Goal: Check status: Check status

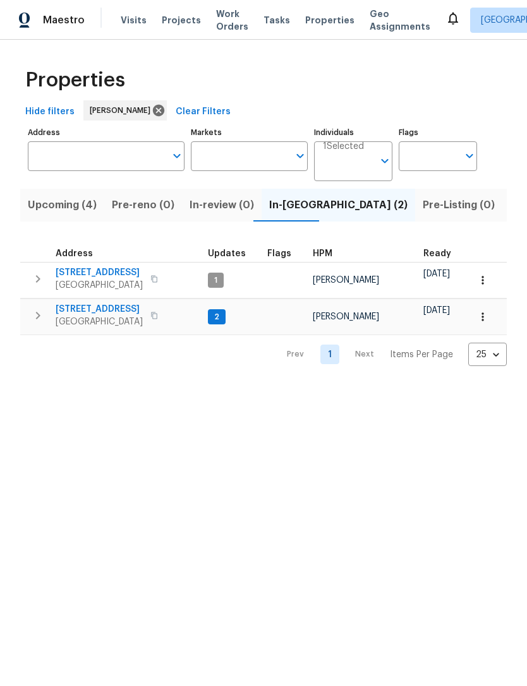
click at [133, 25] on span "Visits" at bounding box center [134, 20] width 26 height 13
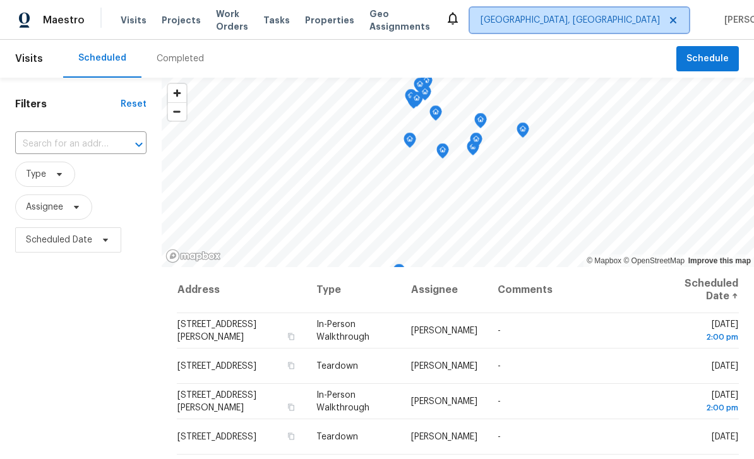
click at [526, 25] on icon at bounding box center [673, 20] width 10 height 10
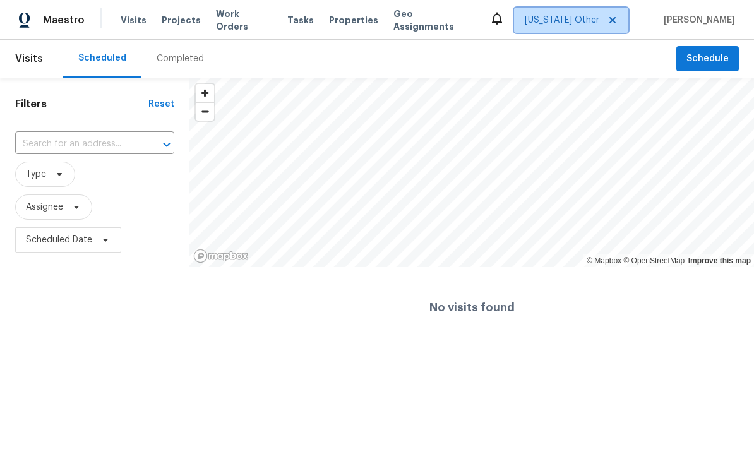
click at [526, 24] on icon at bounding box center [612, 20] width 10 height 10
click at [526, 25] on span "[US_STATE] Other" at bounding box center [562, 20] width 74 height 13
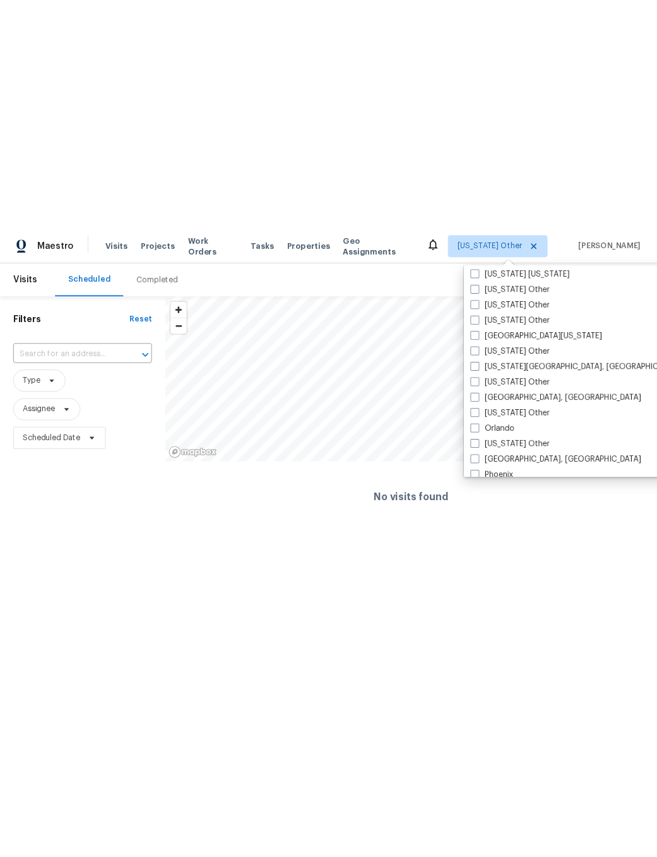
scroll to position [1292, 0]
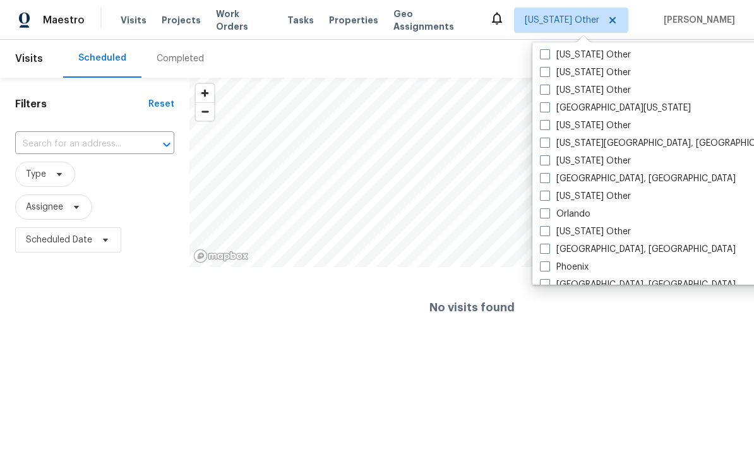
click at [526, 220] on label "Orlando" at bounding box center [565, 214] width 51 height 13
click at [526, 216] on input "Orlando" at bounding box center [544, 212] width 8 height 8
checkbox input "true"
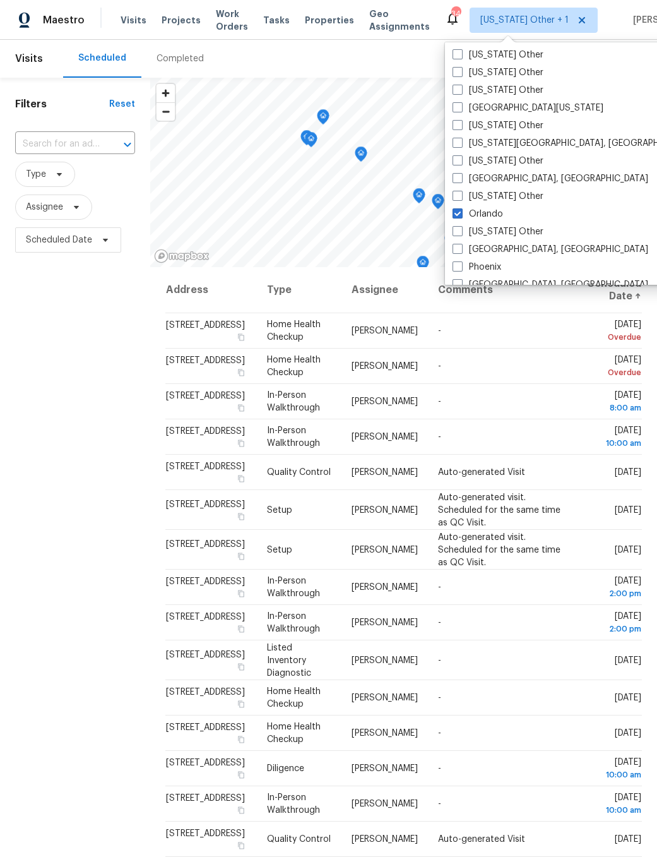
click at [0, 0] on icon at bounding box center [0, 0] width 0 height 0
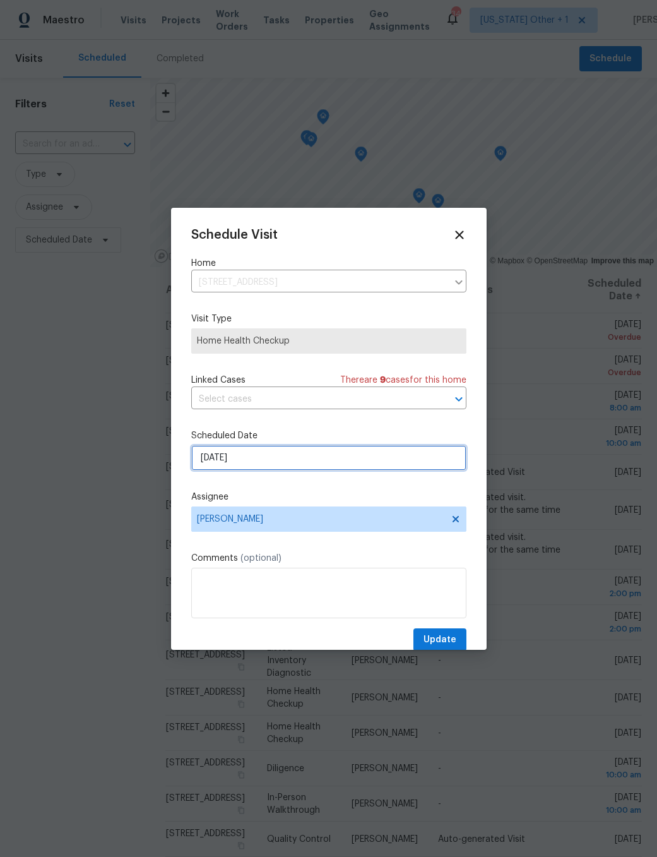
click at [395, 456] on input "[DATE]" at bounding box center [328, 457] width 275 height 25
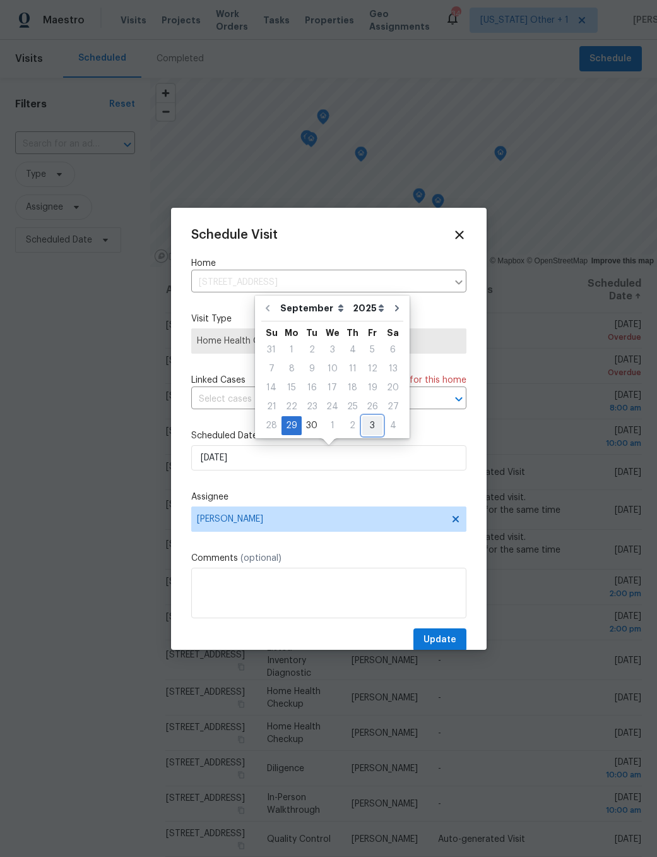
click at [366, 429] on div "3" at bounding box center [372, 426] width 20 height 18
type input "[DATE]"
select select "9"
click at [446, 642] on span "Update" at bounding box center [440, 640] width 33 height 16
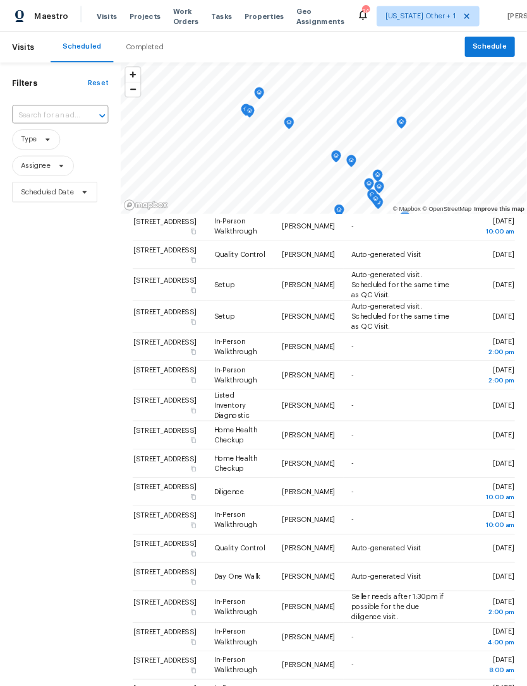
scroll to position [141, 0]
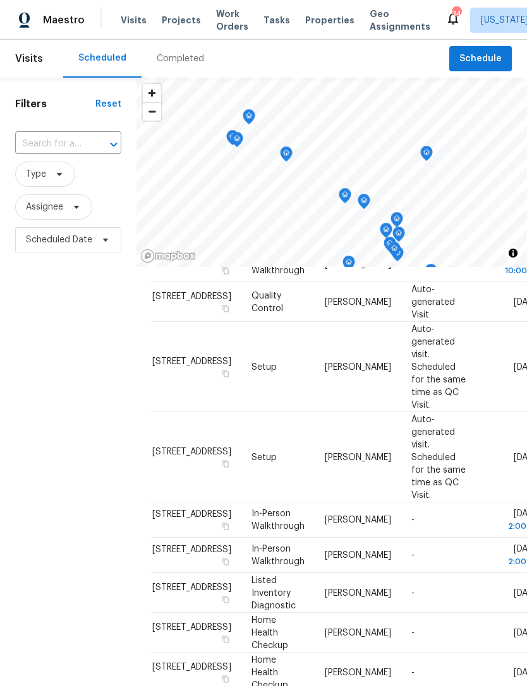
click at [216, 25] on span "Work Orders" at bounding box center [232, 20] width 32 height 25
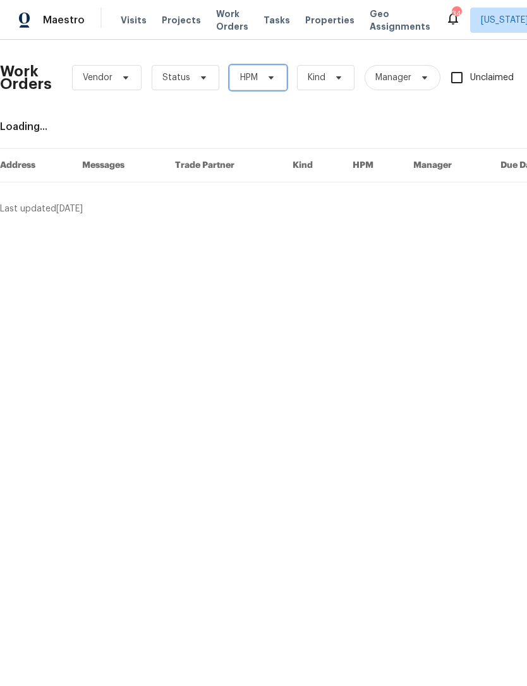
click at [271, 74] on icon at bounding box center [271, 78] width 10 height 10
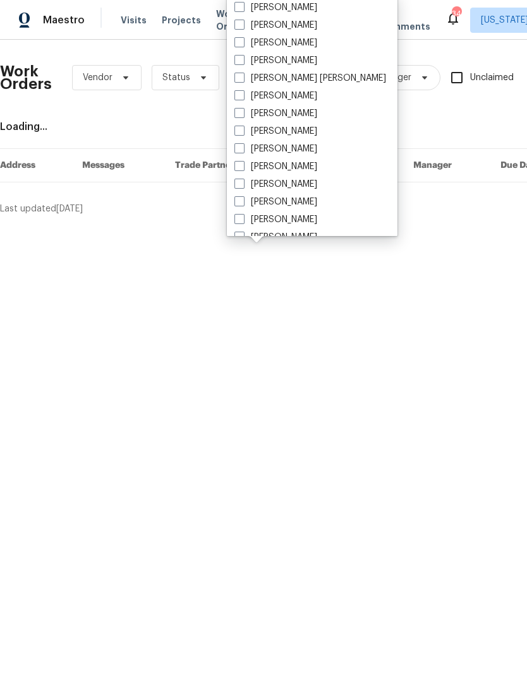
click at [242, 45] on span at bounding box center [239, 42] width 10 height 10
click at [242, 45] on input "[PERSON_NAME]" at bounding box center [238, 41] width 8 height 8
checkbox input "true"
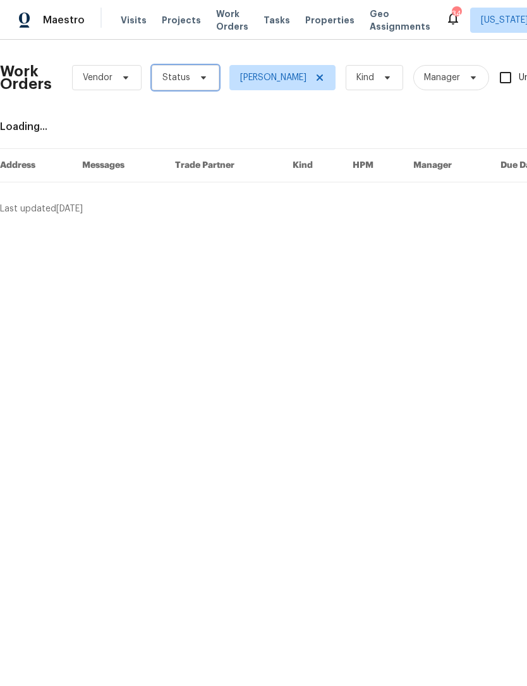
click at [196, 83] on span "Status" at bounding box center [186, 77] width 68 height 25
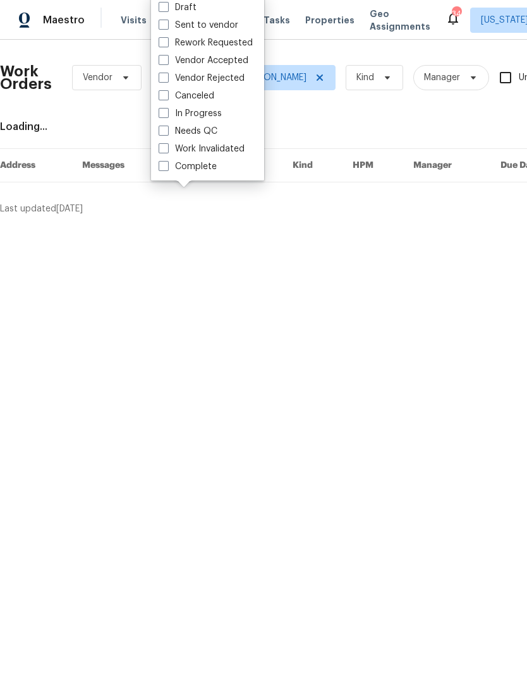
click at [162, 130] on span at bounding box center [163, 131] width 10 height 10
click at [162, 130] on input "Needs QC" at bounding box center [162, 129] width 8 height 8
checkbox input "true"
